Goal: Information Seeking & Learning: Learn about a topic

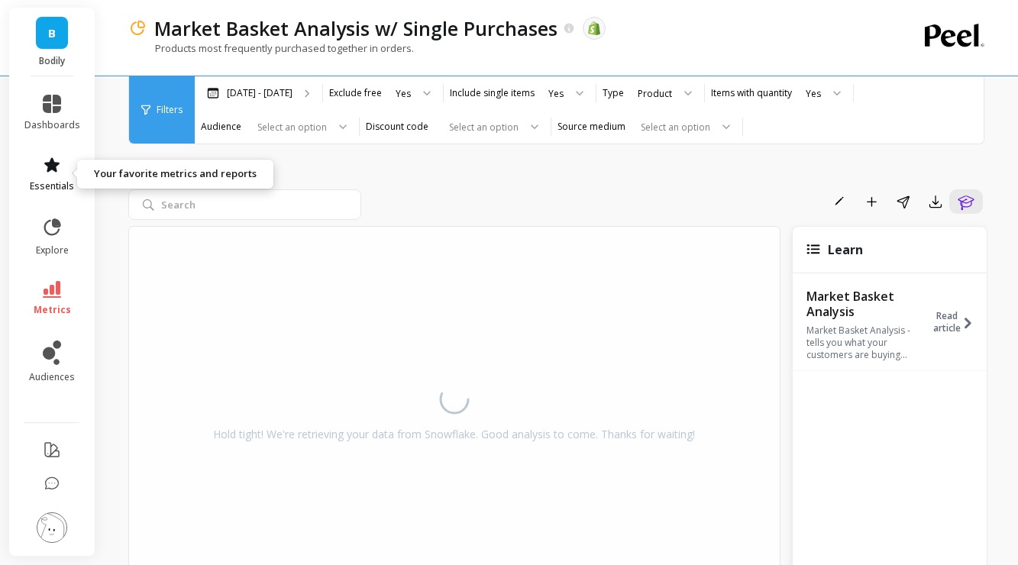
click at [56, 169] on icon at bounding box center [51, 164] width 15 height 15
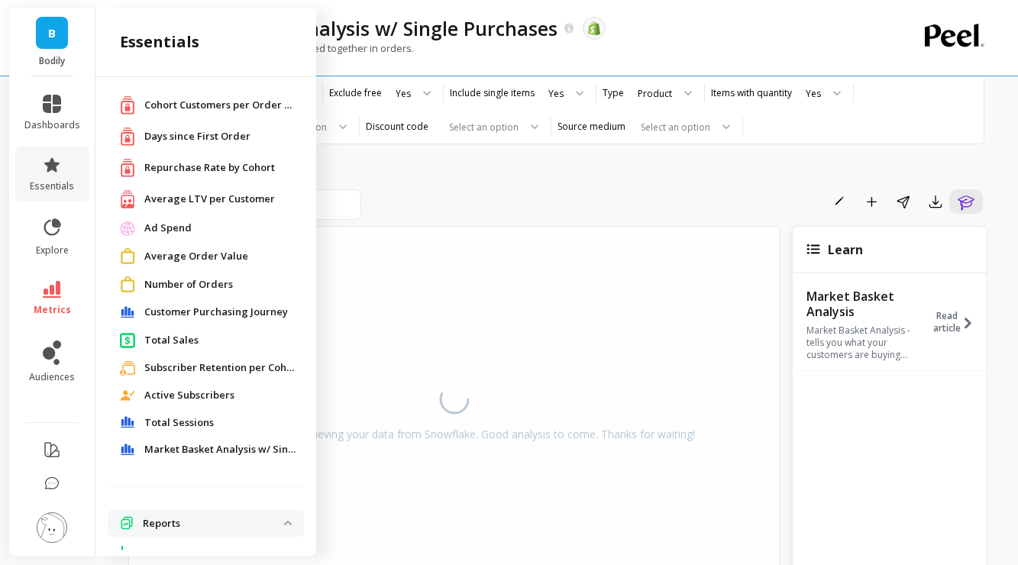
scroll to position [19, 0]
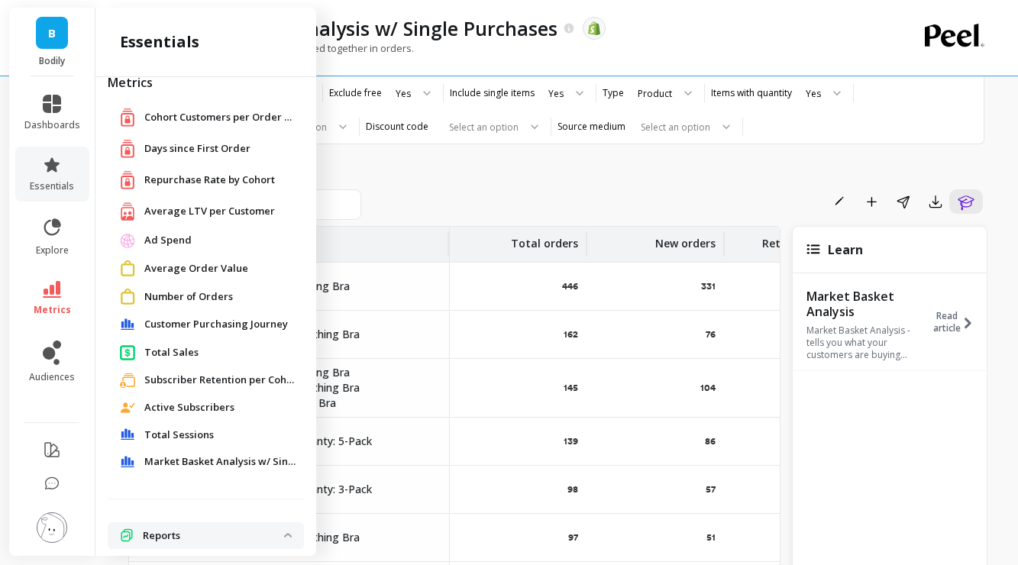
click at [214, 178] on span "Repurchase Rate by Cohort" at bounding box center [209, 180] width 131 height 15
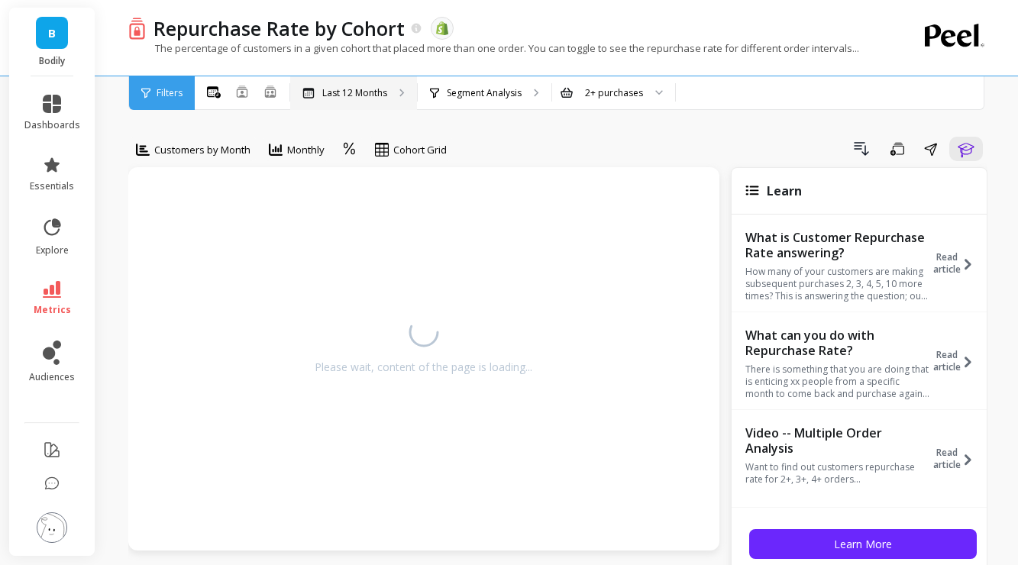
click at [360, 91] on p "Last 12 Months" at bounding box center [354, 93] width 65 height 12
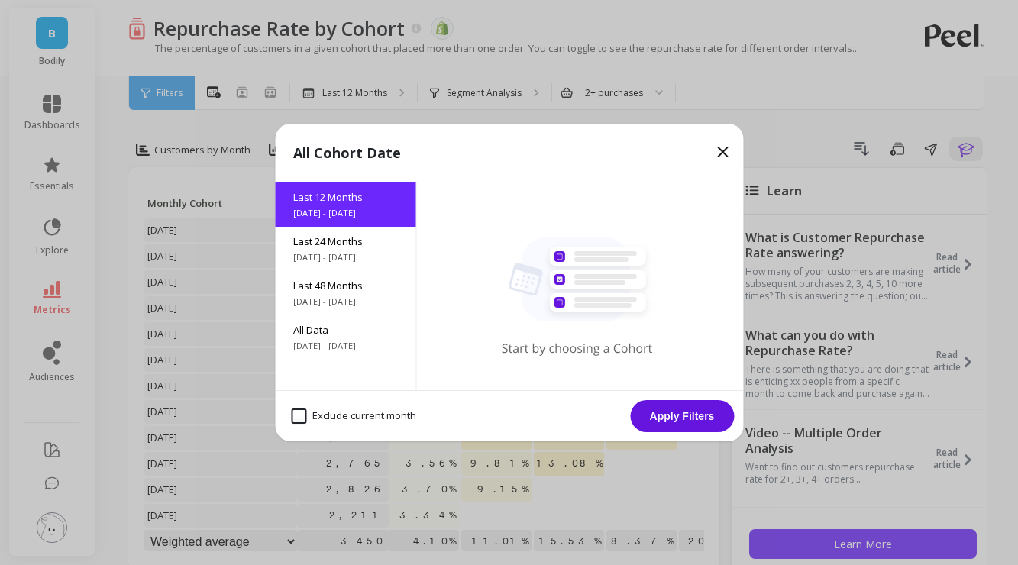
click at [727, 153] on icon at bounding box center [722, 152] width 18 height 18
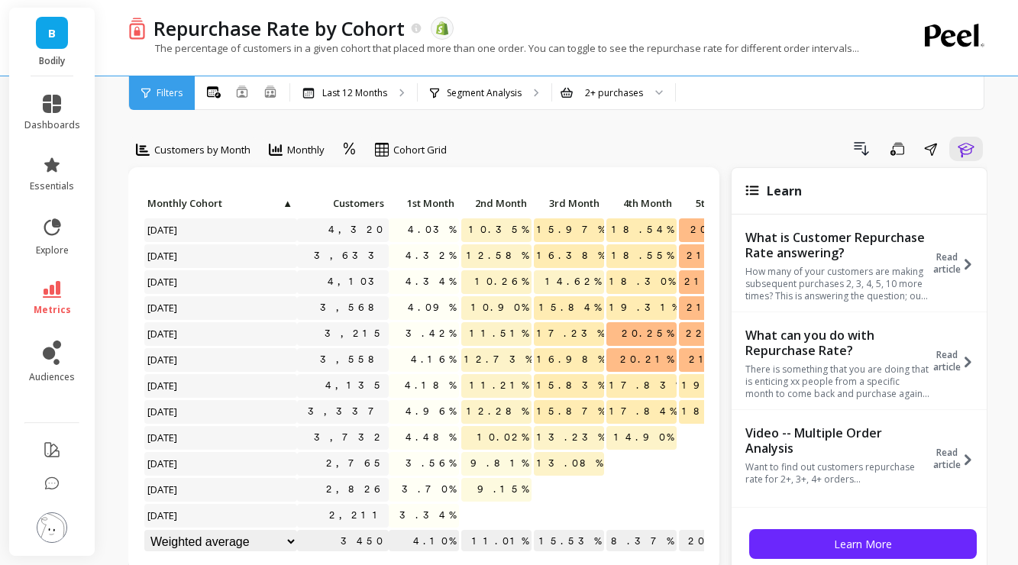
scroll to position [1, 0]
click at [374, 95] on p "Last 12 Months" at bounding box center [354, 93] width 65 height 12
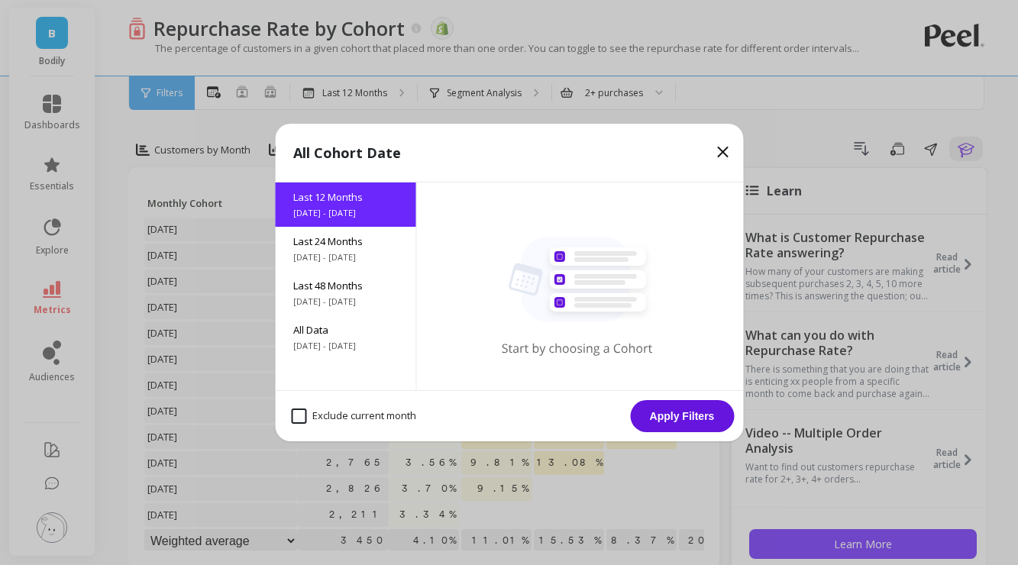
click at [720, 158] on icon at bounding box center [722, 152] width 18 height 18
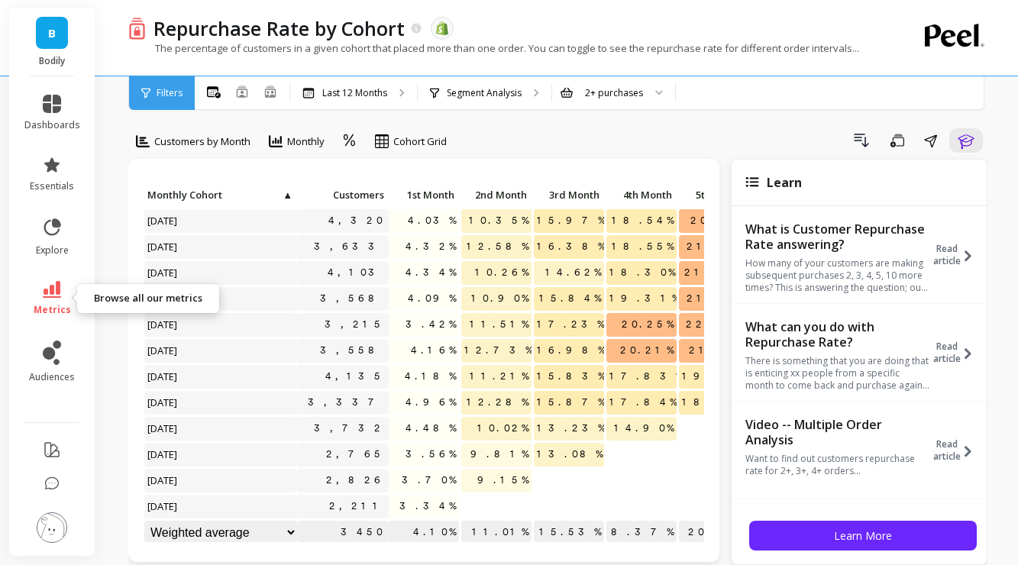
click at [55, 289] on icon at bounding box center [52, 289] width 18 height 17
